Goal: Task Accomplishment & Management: Manage account settings

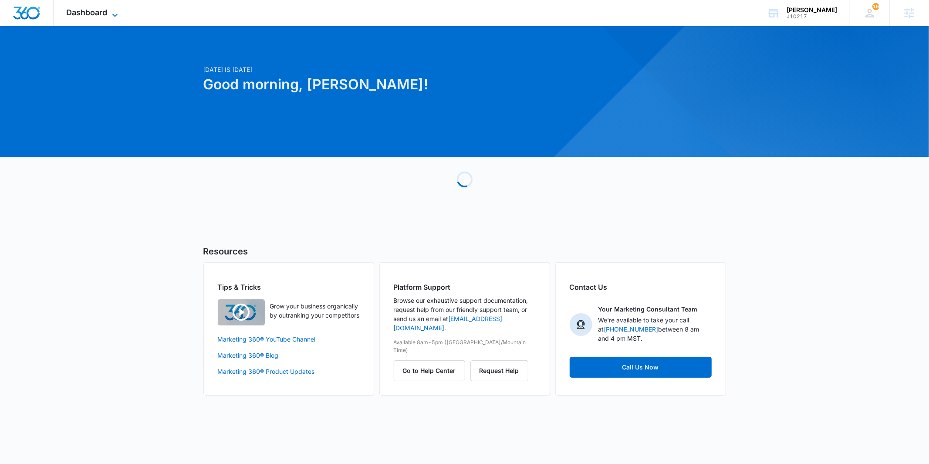
click at [89, 16] on span "Dashboard" at bounding box center [87, 12] width 41 height 9
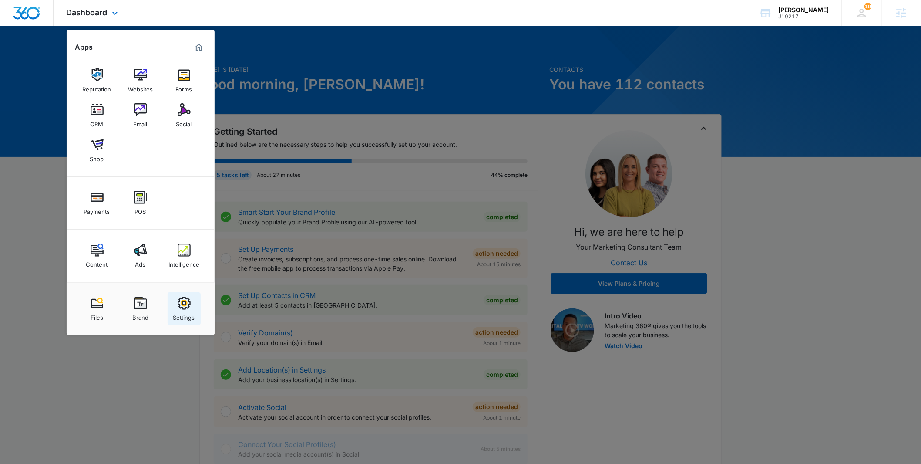
click at [185, 300] on img at bounding box center [184, 303] width 13 height 13
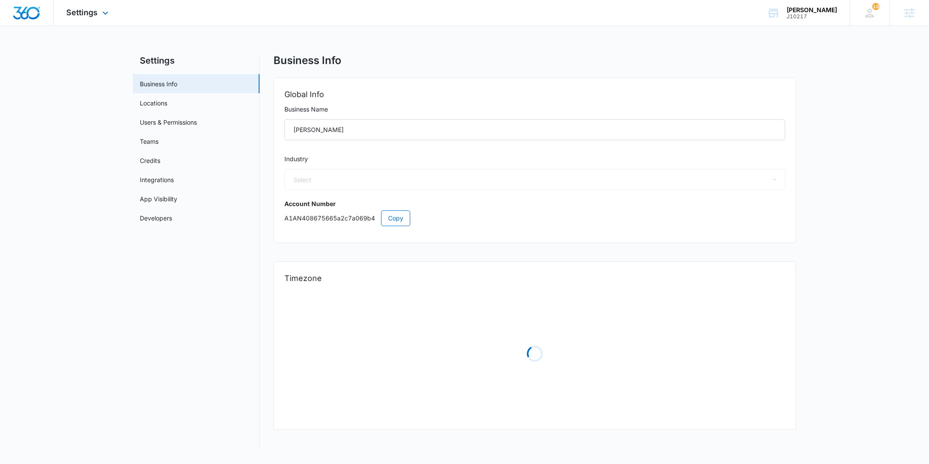
select select "54"
select select "US"
select select "America/[GEOGRAPHIC_DATA]"
click at [165, 279] on nav "Settings Business Info Locations Users & Permissions Teams Credits Integrations…" at bounding box center [196, 247] width 127 height 386
click at [158, 101] on link "Locations" at bounding box center [153, 102] width 27 height 9
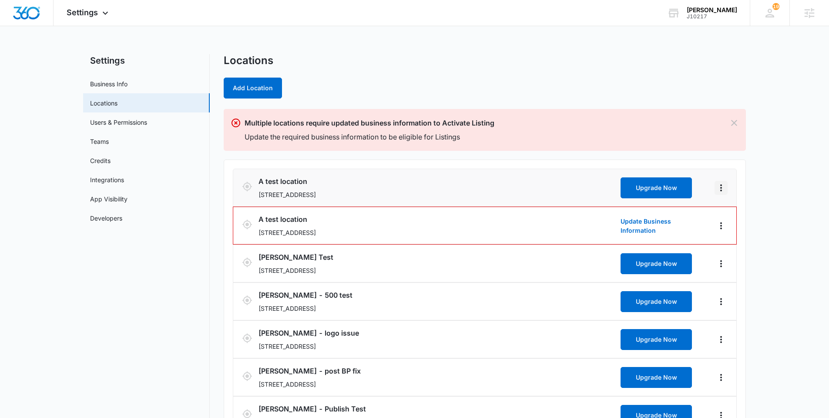
click at [724, 185] on icon "Actions" at bounding box center [721, 187] width 10 height 10
click at [731, 213] on link "Edit" at bounding box center [731, 211] width 11 height 7
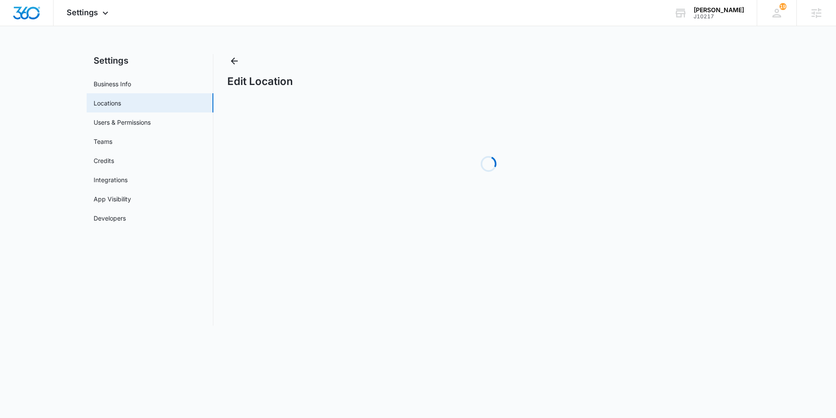
select select "[US_STATE]"
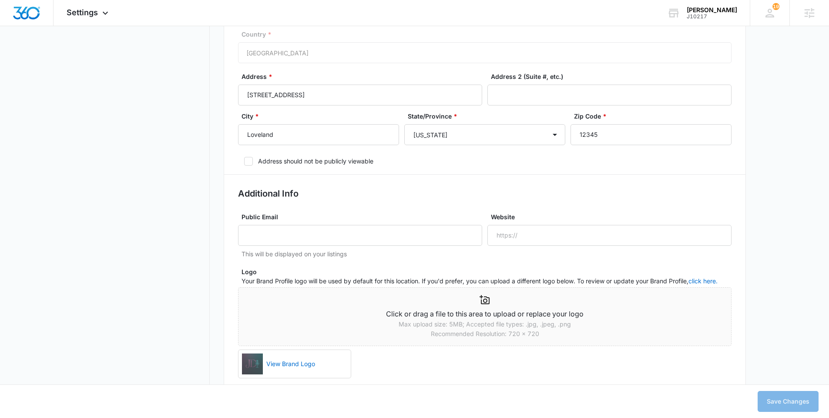
scroll to position [408, 0]
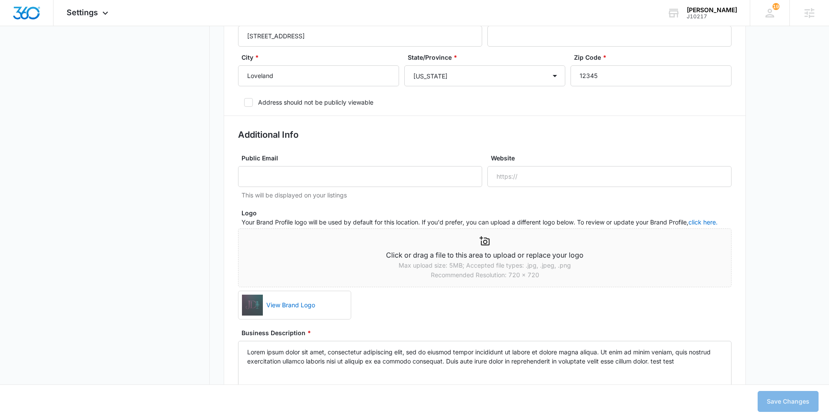
click at [431, 220] on p "Your Brand Profile logo will be used by default for this location. If you'd pre…" at bounding box center [487, 221] width 490 height 9
click at [479, 296] on span "Click or drag a file to this area to upload or replace your logo Max upload siz…" at bounding box center [485, 273] width 494 height 91
click at [462, 273] on p "Recommended Resolution: 720 × 720" at bounding box center [485, 275] width 493 height 10
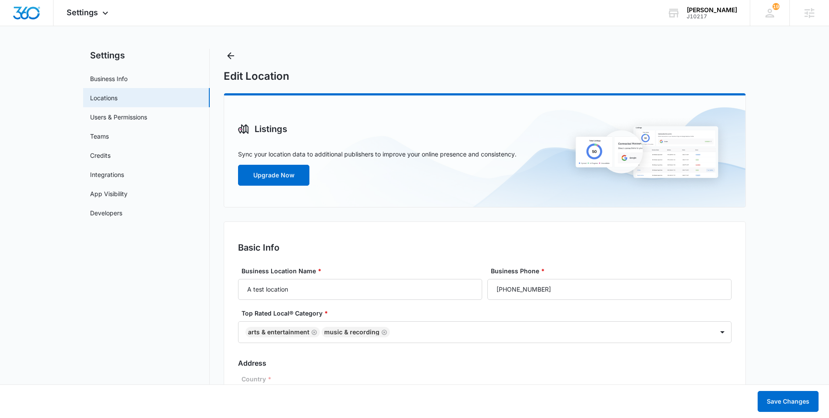
scroll to position [0, 0]
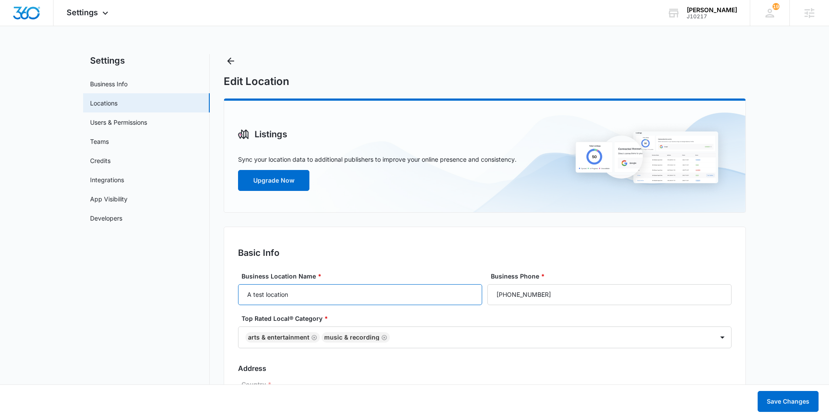
drag, startPoint x: 315, startPoint y: 292, endPoint x: 217, endPoint y: 292, distance: 98.0
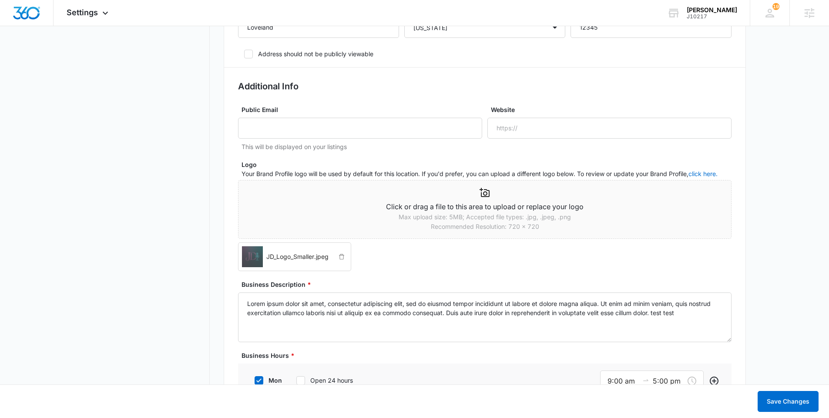
scroll to position [591, 0]
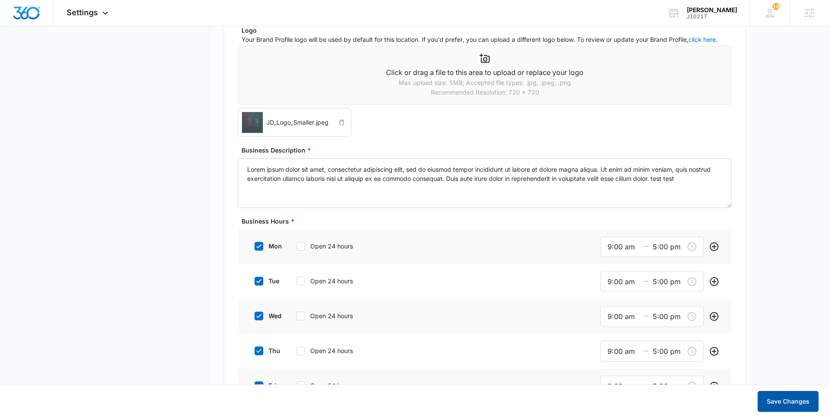
click at [810, 397] on button "Save Changes" at bounding box center [788, 401] width 61 height 21
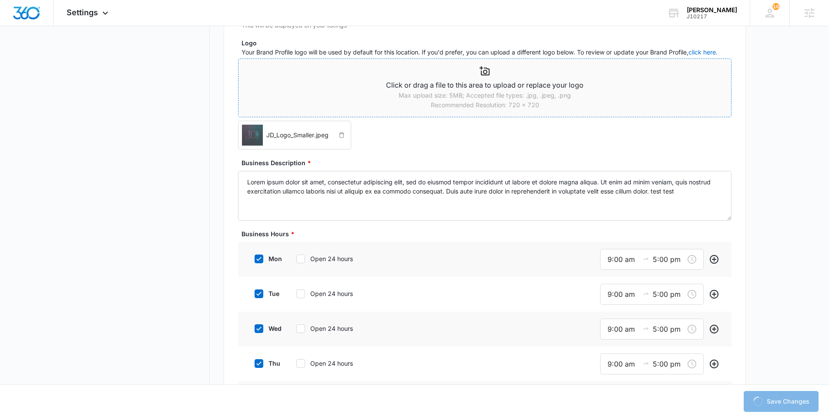
scroll to position [578, 0]
